Goal: Transaction & Acquisition: Book appointment/travel/reservation

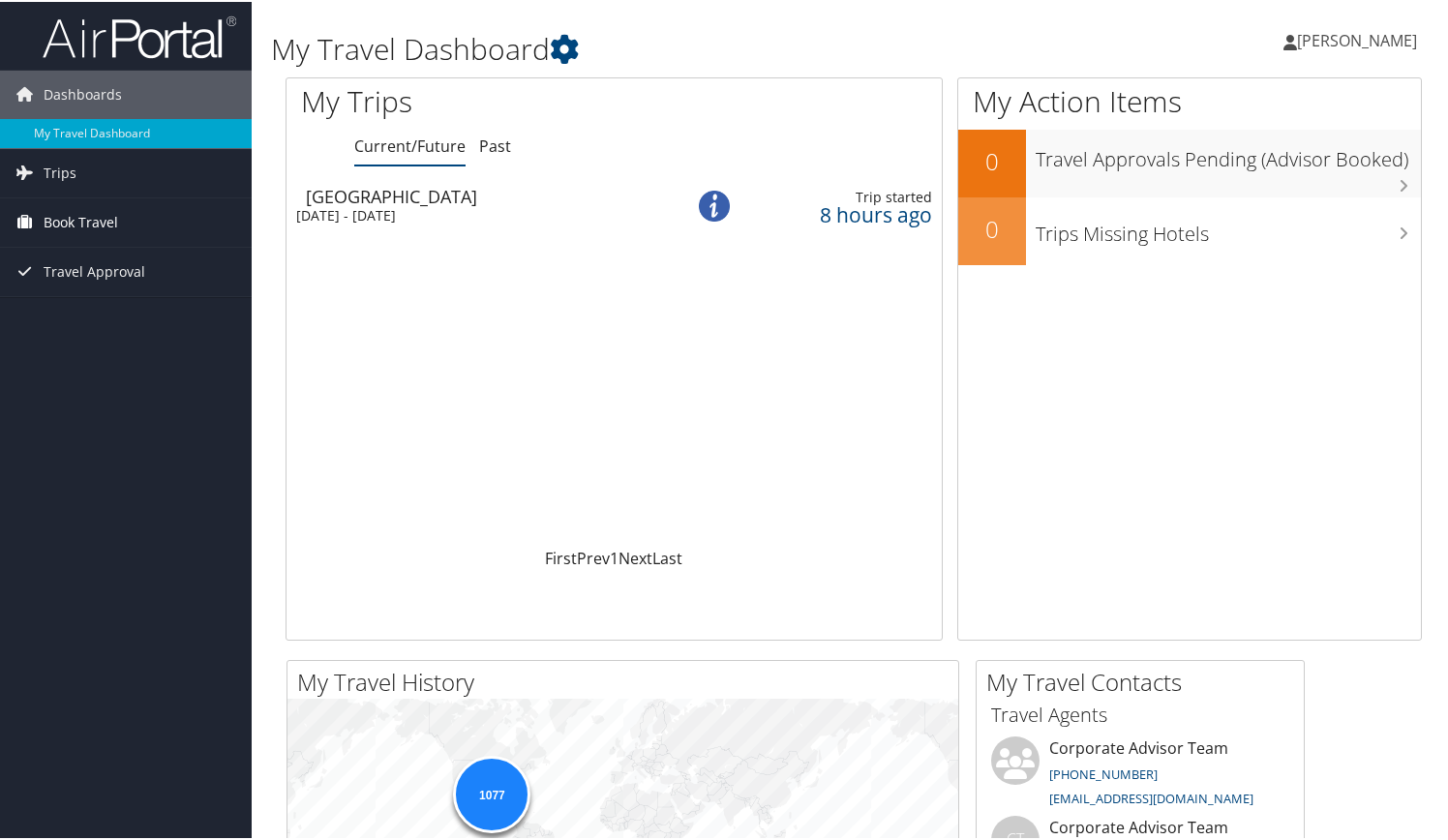
click at [97, 228] on span "Book Travel" at bounding box center [81, 221] width 75 height 48
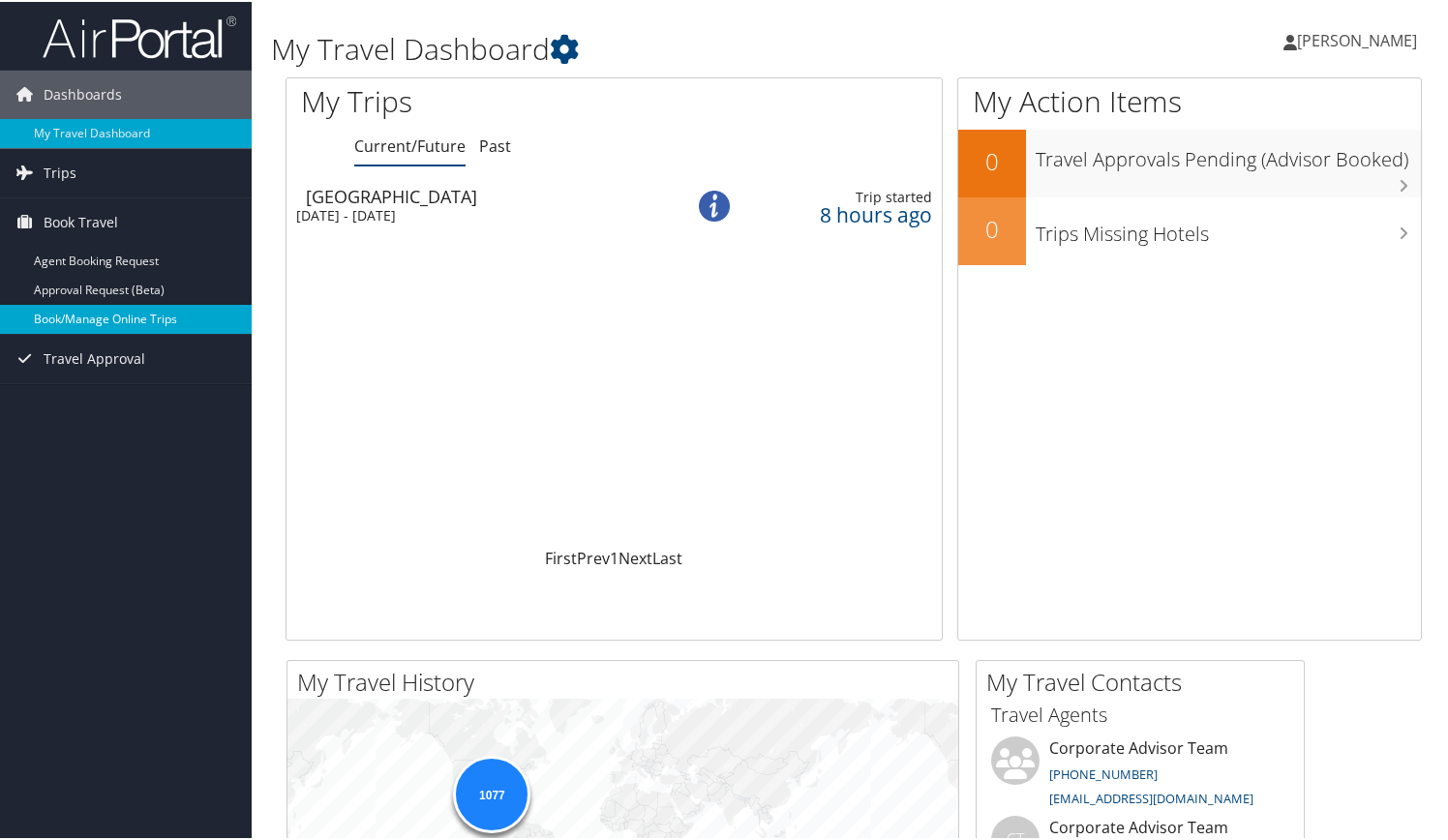
click at [116, 317] on link "Book/Manage Online Trips" at bounding box center [126, 317] width 252 height 29
